Goal: Task Accomplishment & Management: Manage account settings

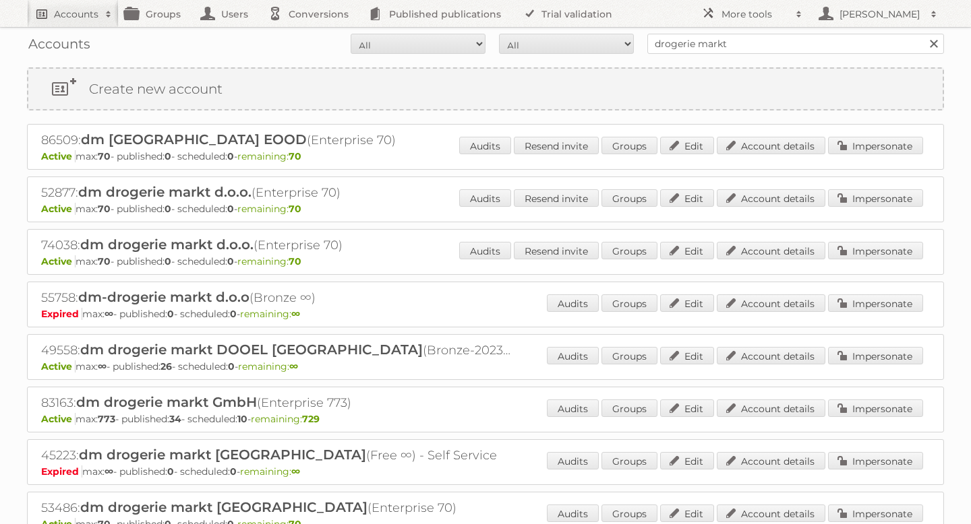
click at [82, 11] on h2 "Accounts" at bounding box center [76, 13] width 44 height 13
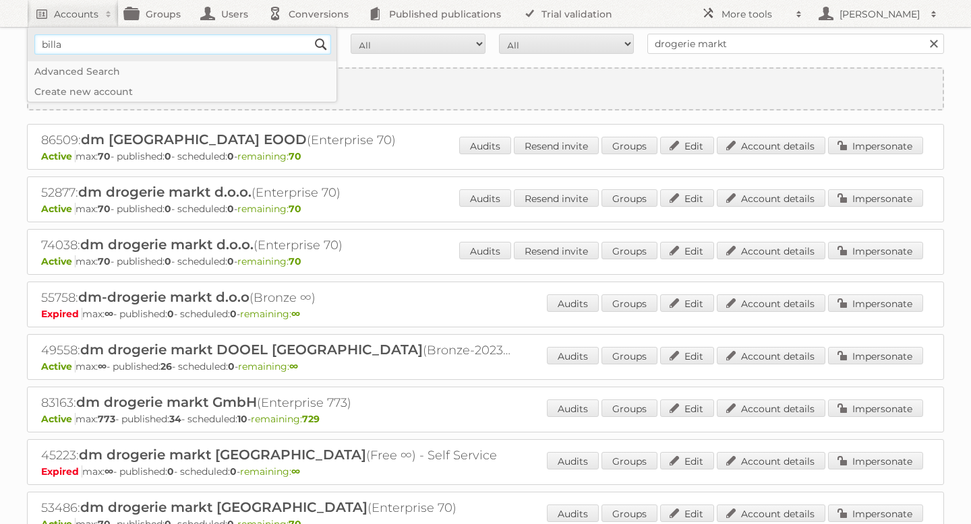
type input"] "BILLA AG"
click at [317, 43] on input "Search" at bounding box center [321, 44] width 20 height 20
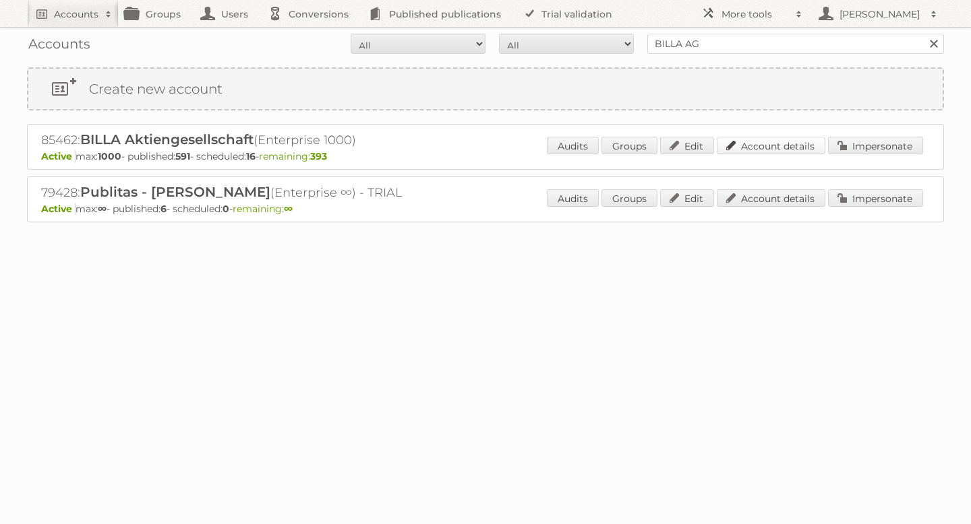
click at [788, 141] on link "Account details" at bounding box center [770, 146] width 109 height 18
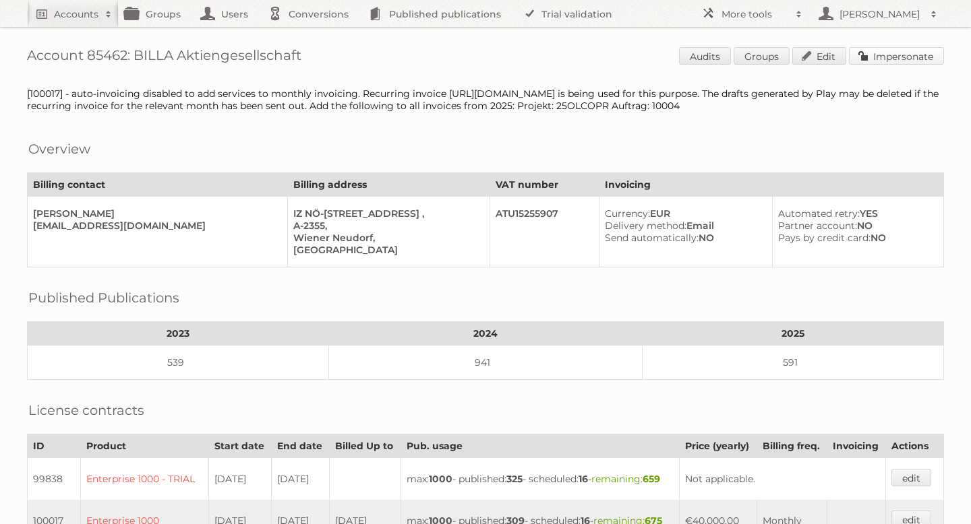
click at [936, 53] on link "Impersonate" at bounding box center [896, 56] width 95 height 18
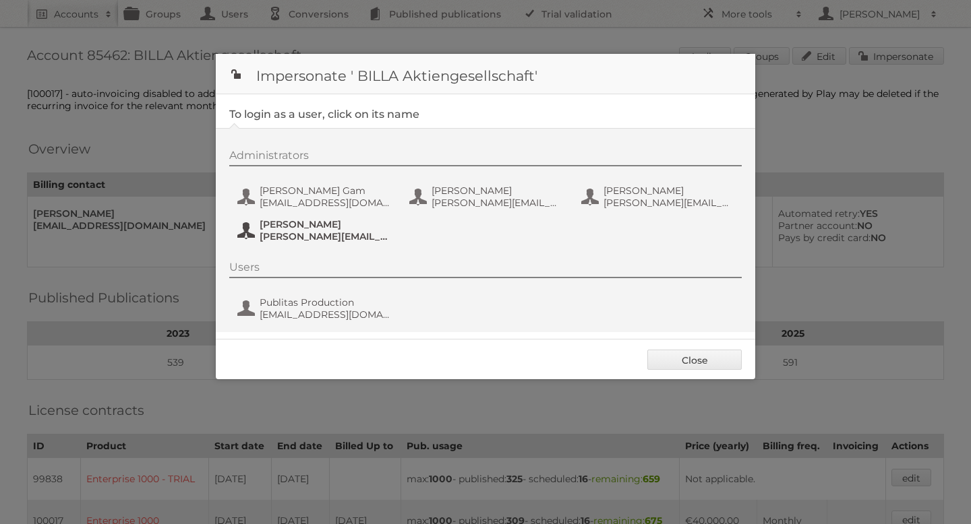
click at [294, 226] on span "[PERSON_NAME]" at bounding box center [324, 224] width 131 height 12
